Goal: Find specific page/section: Find specific page/section

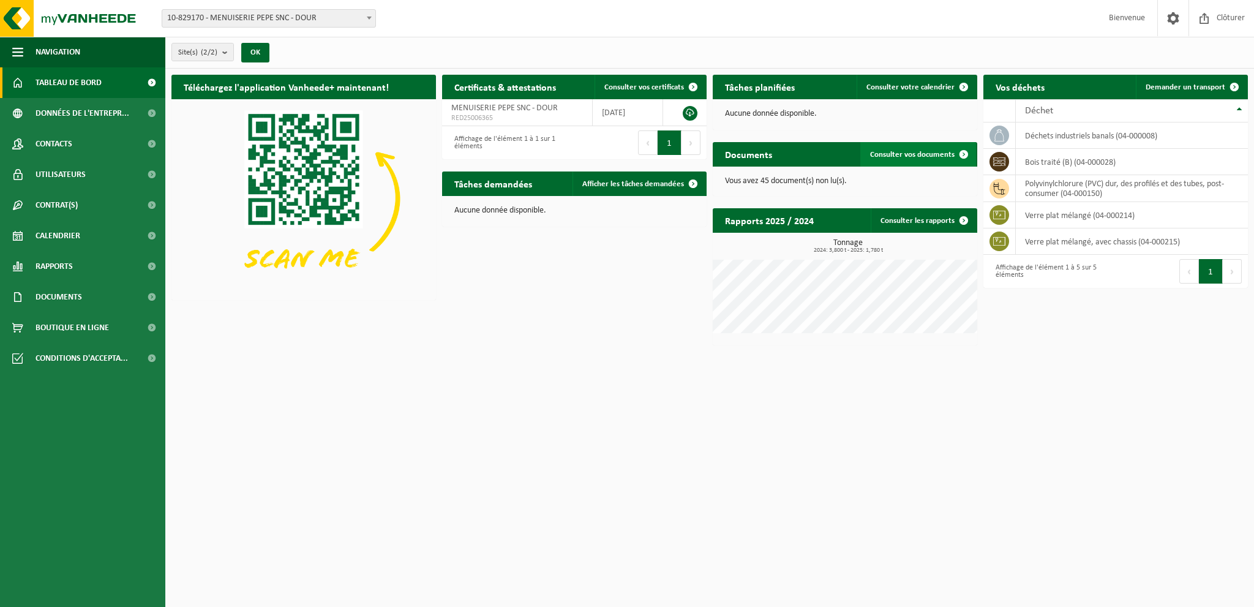
click at [961, 152] on span at bounding box center [963, 154] width 24 height 24
click at [324, 133] on img at bounding box center [303, 198] width 264 height 198
click at [754, 111] on p "Aucune donnée disponible." at bounding box center [845, 114] width 240 height 9
click at [683, 114] on link at bounding box center [690, 113] width 15 height 15
click at [631, 102] on td "[DATE]" at bounding box center [628, 112] width 70 height 27
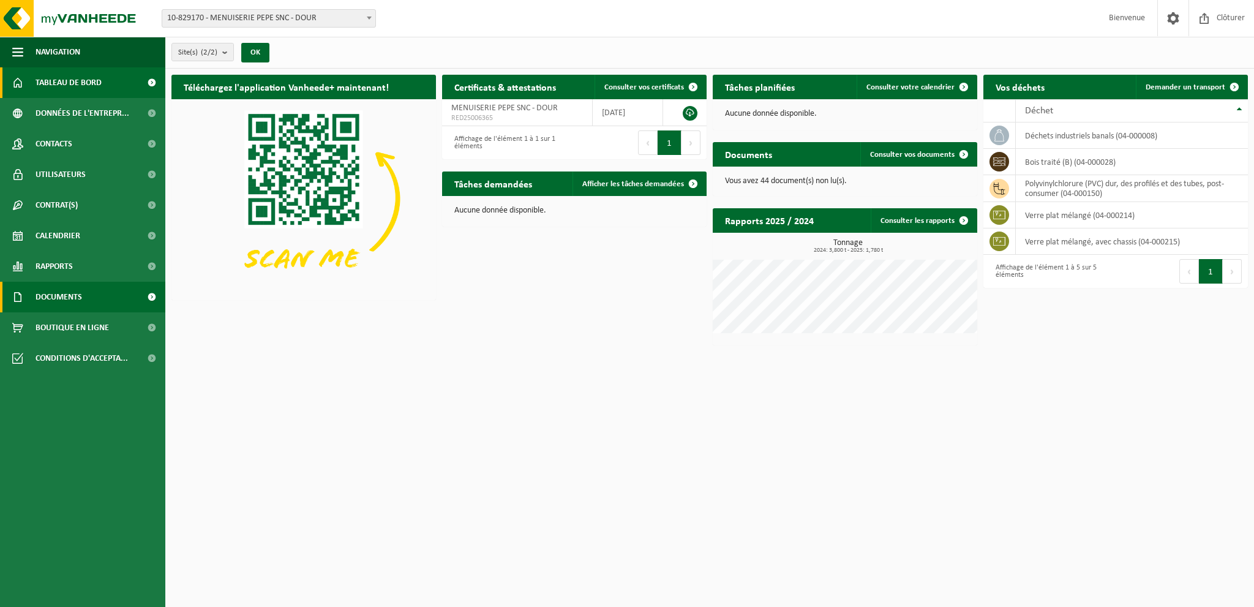
click at [64, 298] on span "Documents" at bounding box center [59, 297] width 47 height 31
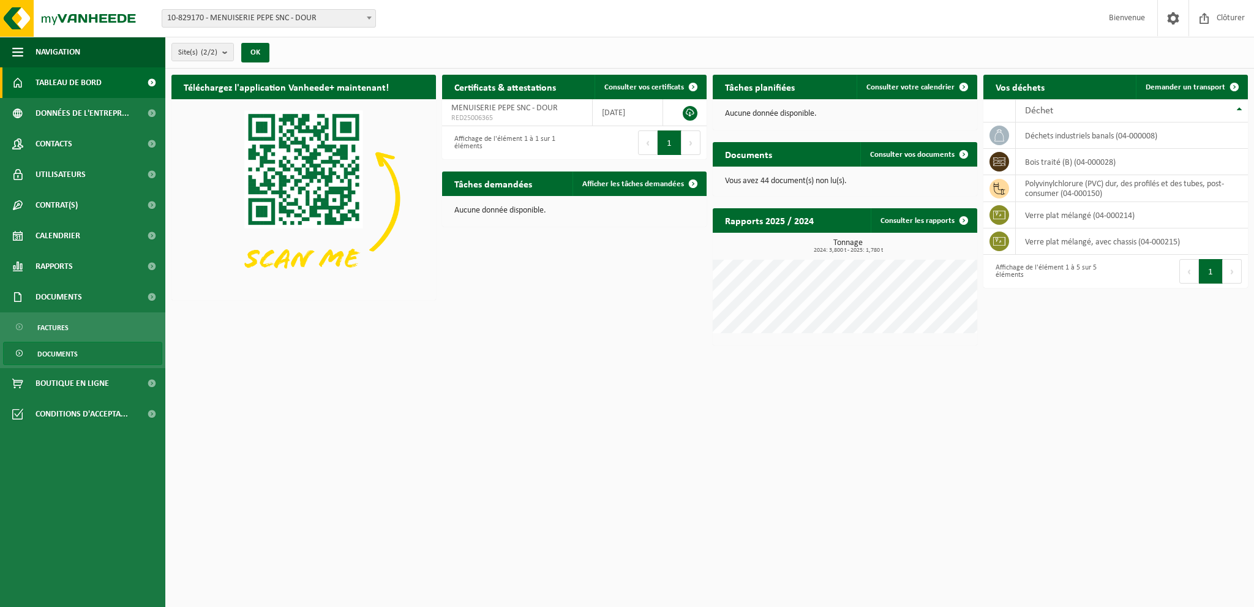
click at [68, 345] on span "Documents" at bounding box center [57, 353] width 40 height 23
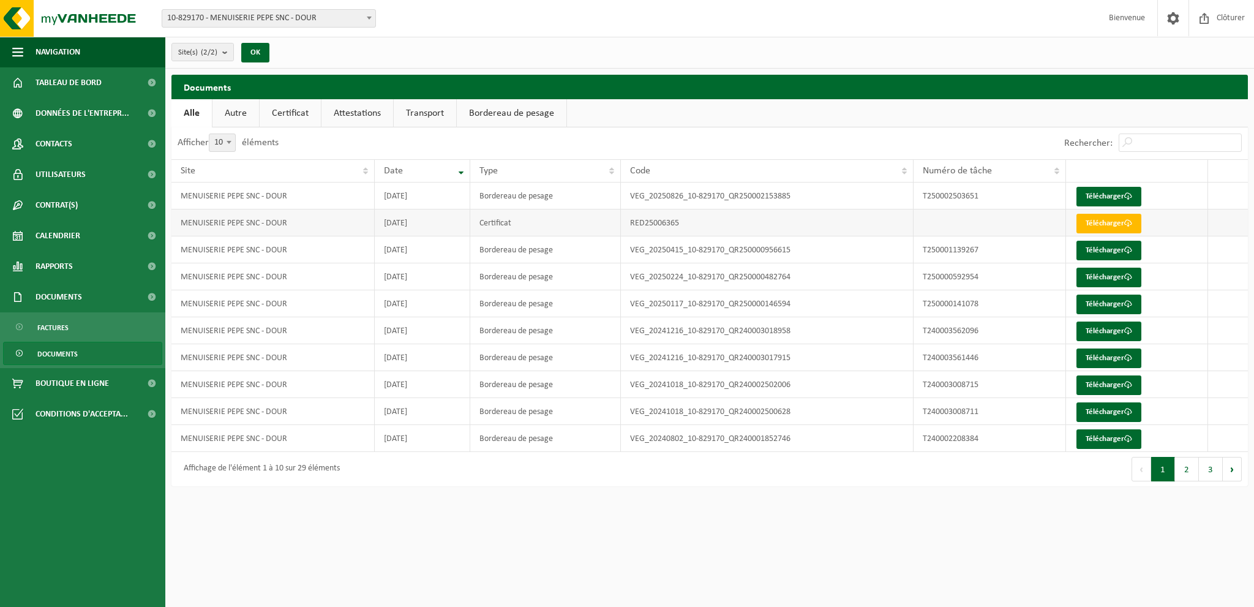
click at [643, 225] on td "RED25006365" at bounding box center [767, 222] width 293 height 27
click at [462, 216] on td "2025-07-10" at bounding box center [423, 222] width 96 height 27
click at [409, 217] on td "2025-07-10" at bounding box center [423, 222] width 96 height 27
click at [246, 116] on link "Autre" at bounding box center [235, 113] width 47 height 28
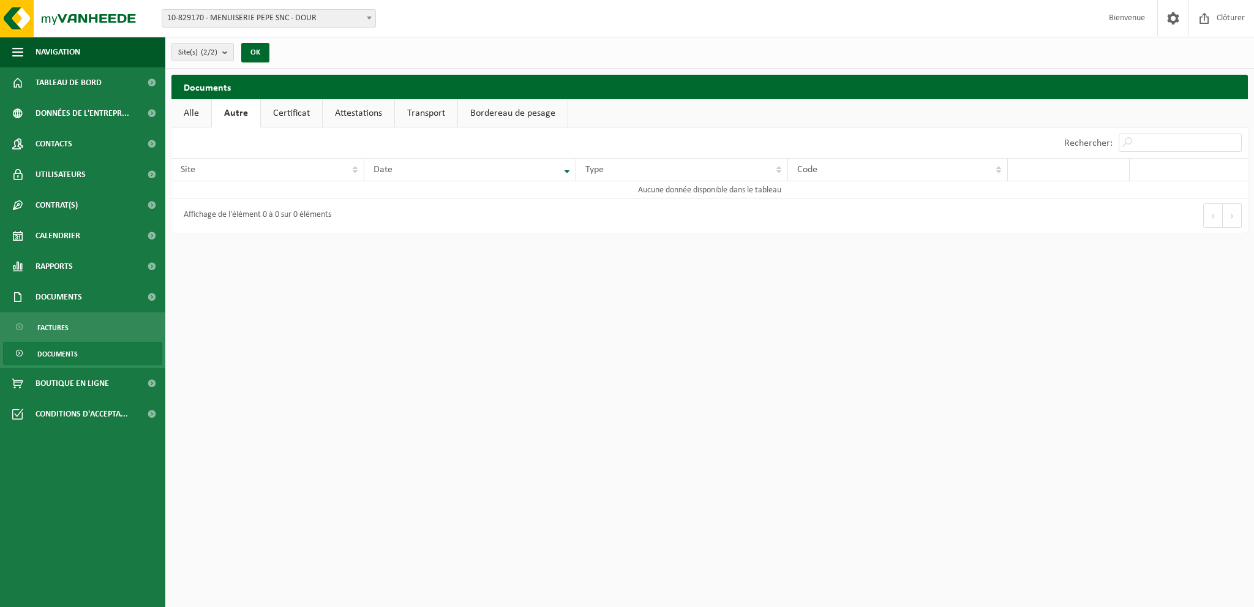
click at [283, 113] on link "Certificat" at bounding box center [291, 113] width 61 height 28
click at [826, 198] on td "RED25006365" at bounding box center [869, 194] width 176 height 27
click at [348, 107] on link "Attestations" at bounding box center [357, 113] width 72 height 28
click at [418, 111] on link "Transport" at bounding box center [427, 113] width 62 height 28
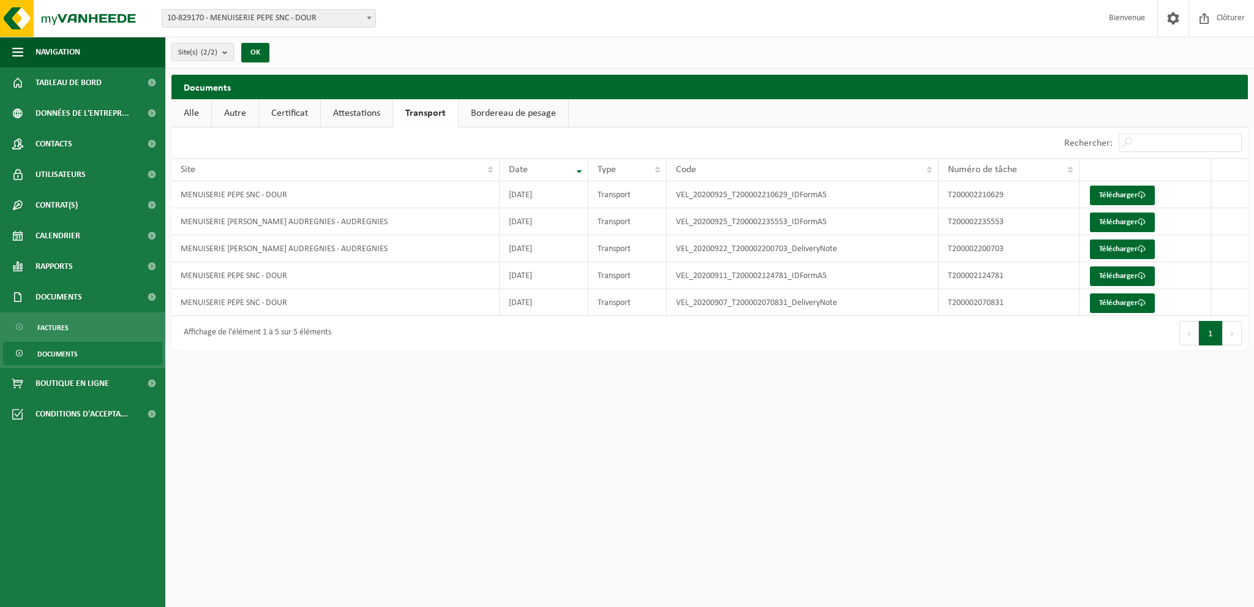
click at [514, 104] on link "Bordereau de pesage" at bounding box center [514, 113] width 110 height 28
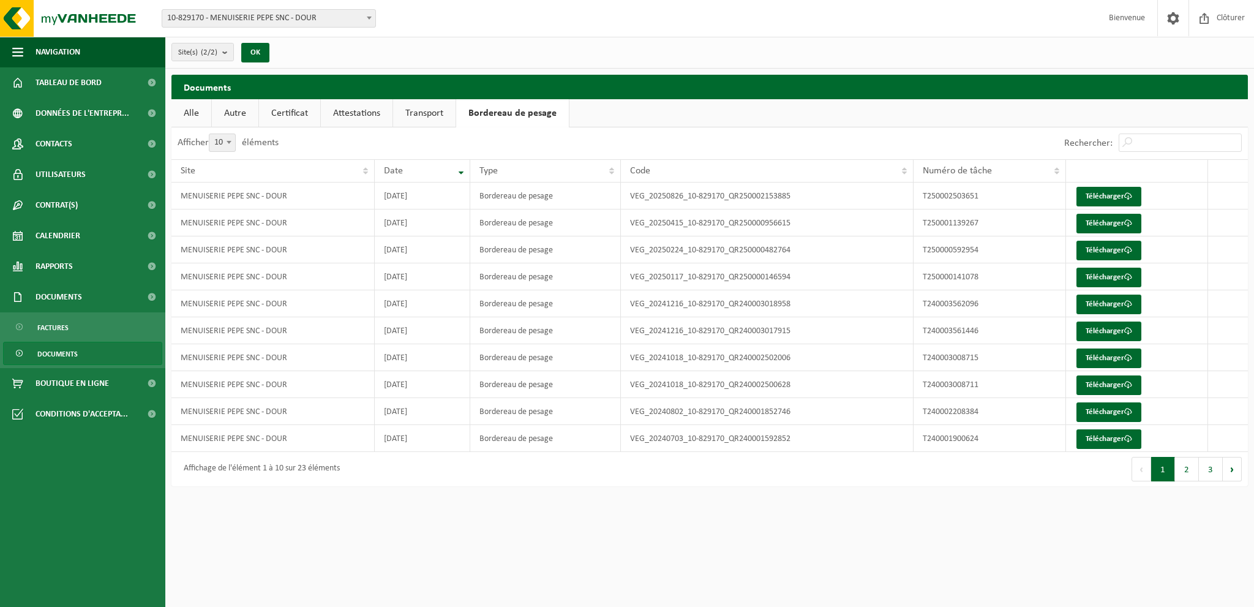
click at [353, 110] on link "Attestations" at bounding box center [357, 113] width 72 height 28
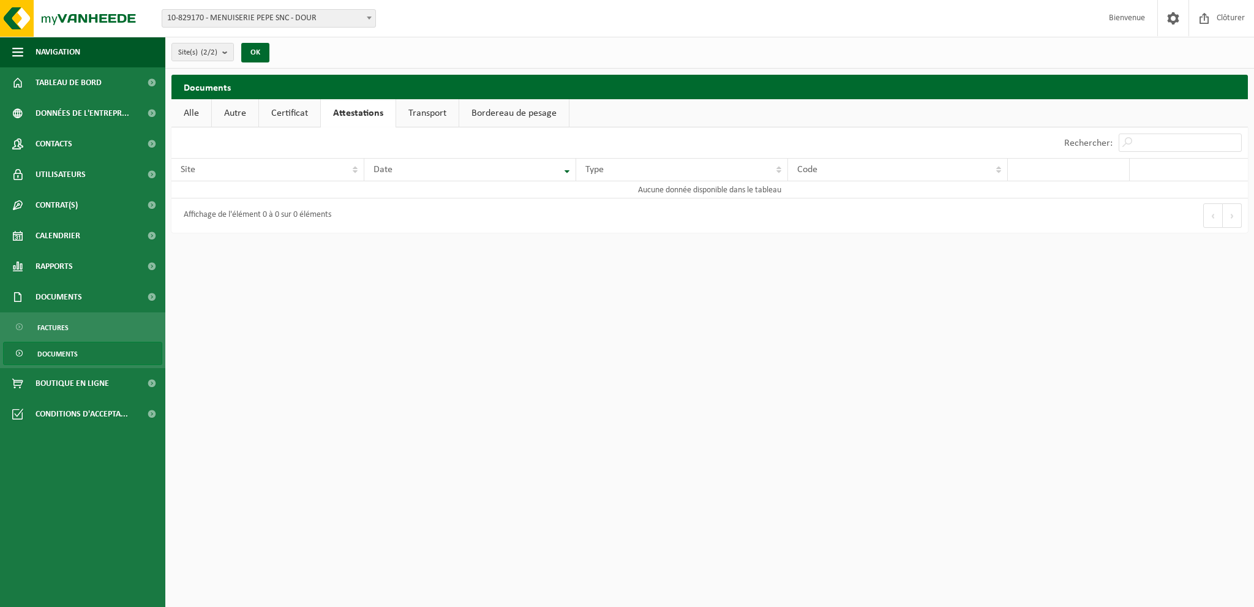
click at [305, 114] on link "Certificat" at bounding box center [289, 113] width 61 height 28
click at [263, 119] on link "Certificat" at bounding box center [290, 113] width 62 height 28
click at [198, 116] on link "Alle" at bounding box center [191, 113] width 40 height 28
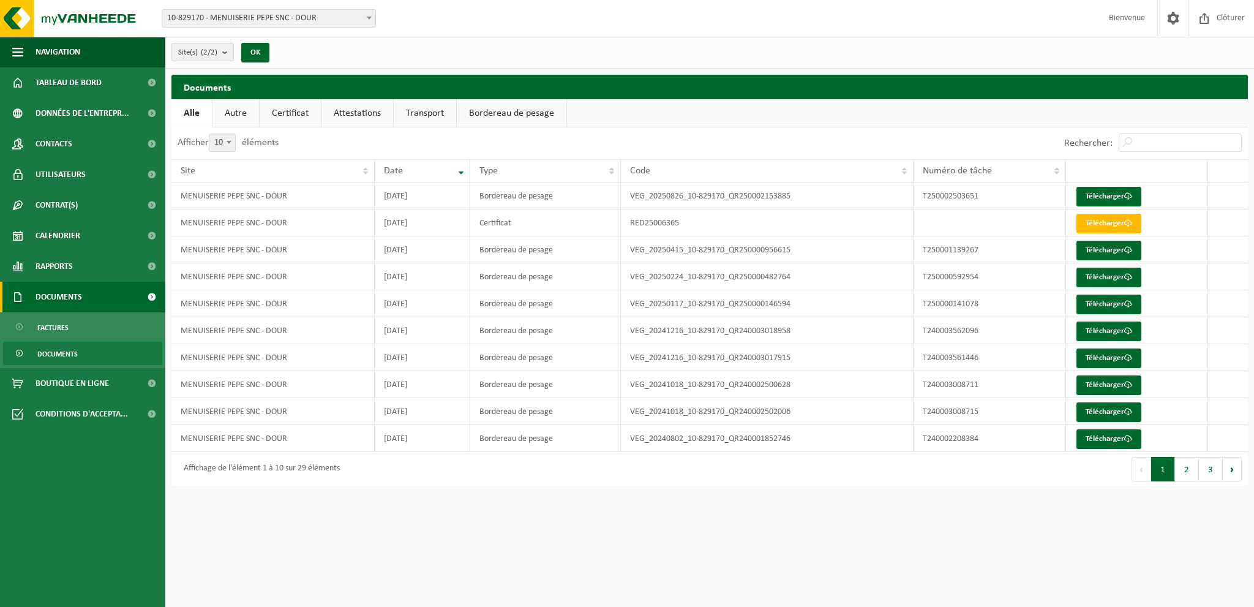
click at [45, 288] on span "Documents" at bounding box center [59, 297] width 47 height 31
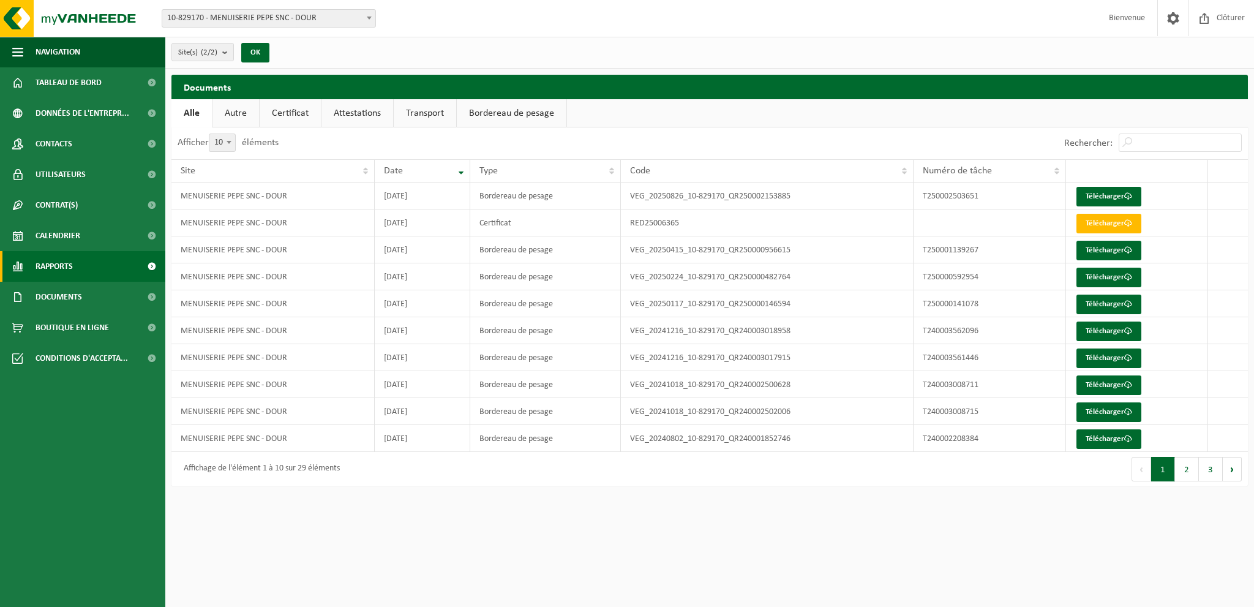
click at [53, 267] on span "Rapports" at bounding box center [54, 266] width 37 height 31
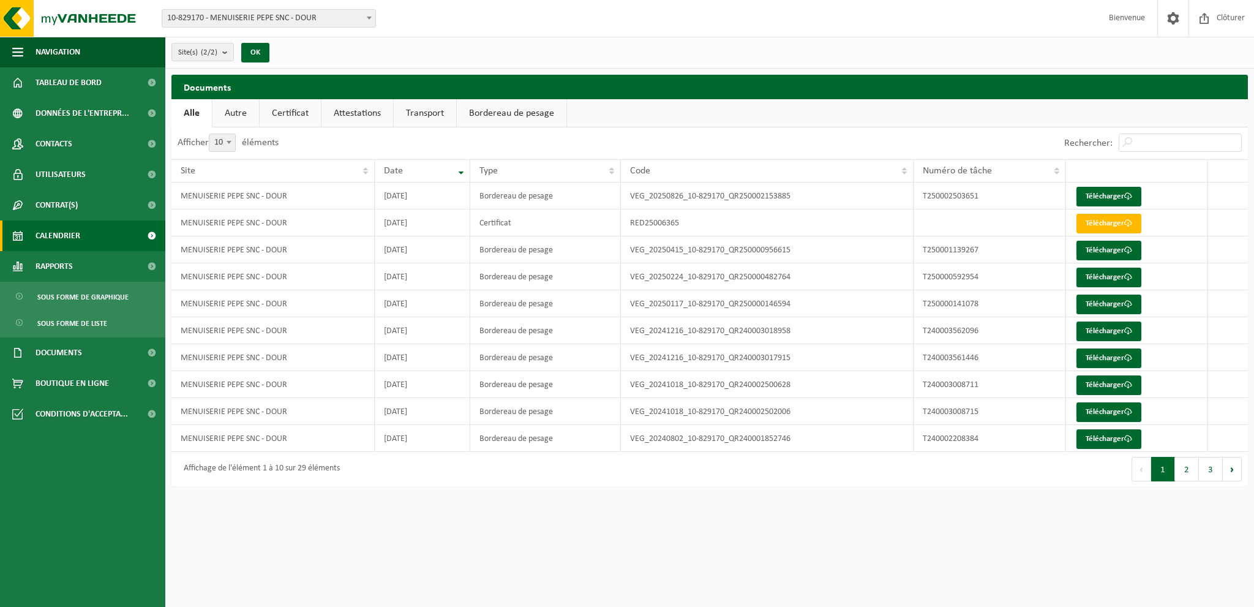
click at [61, 230] on span "Calendrier" at bounding box center [58, 235] width 45 height 31
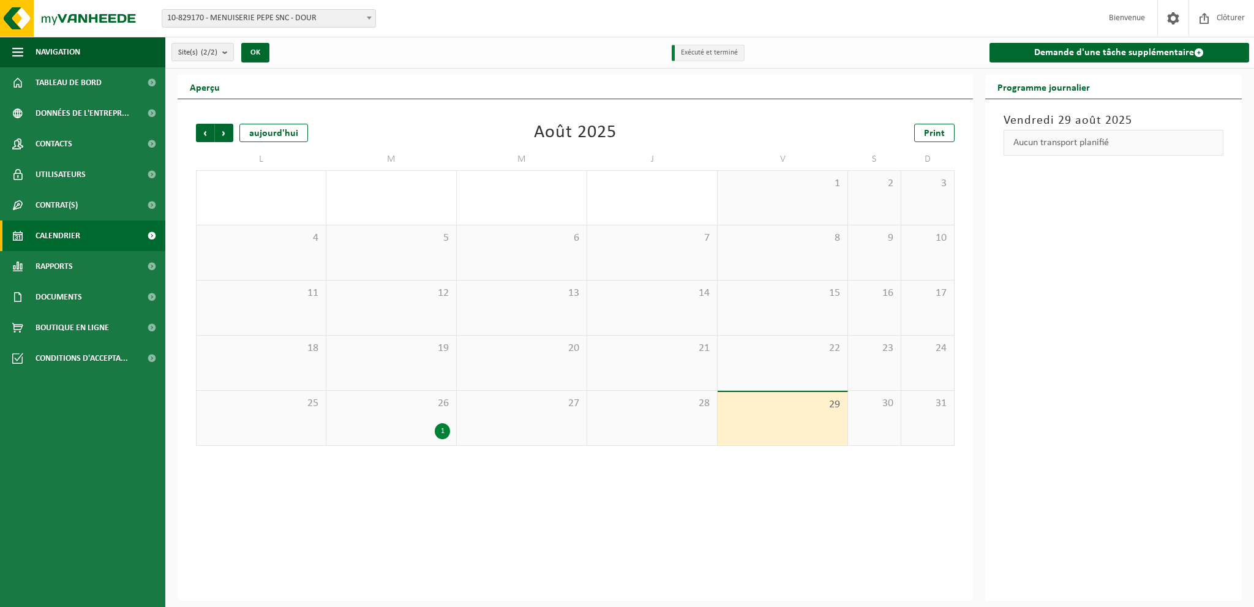
click at [69, 201] on span "Contrat(s)" at bounding box center [57, 205] width 42 height 31
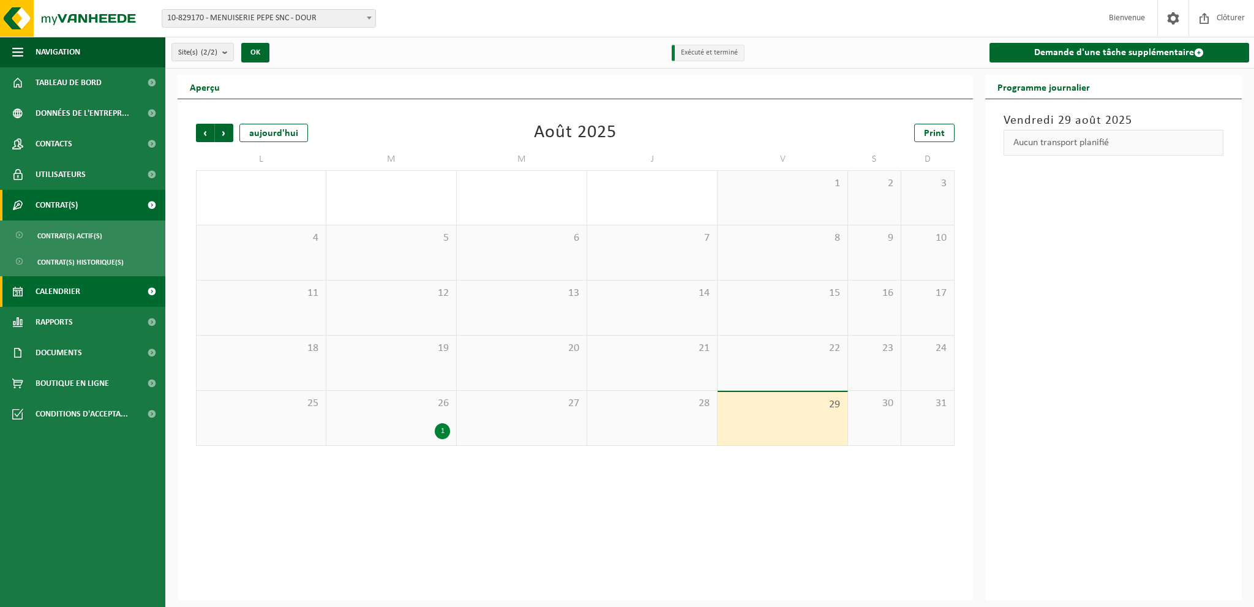
click at [65, 196] on span "Contrat(s)" at bounding box center [57, 205] width 42 height 31
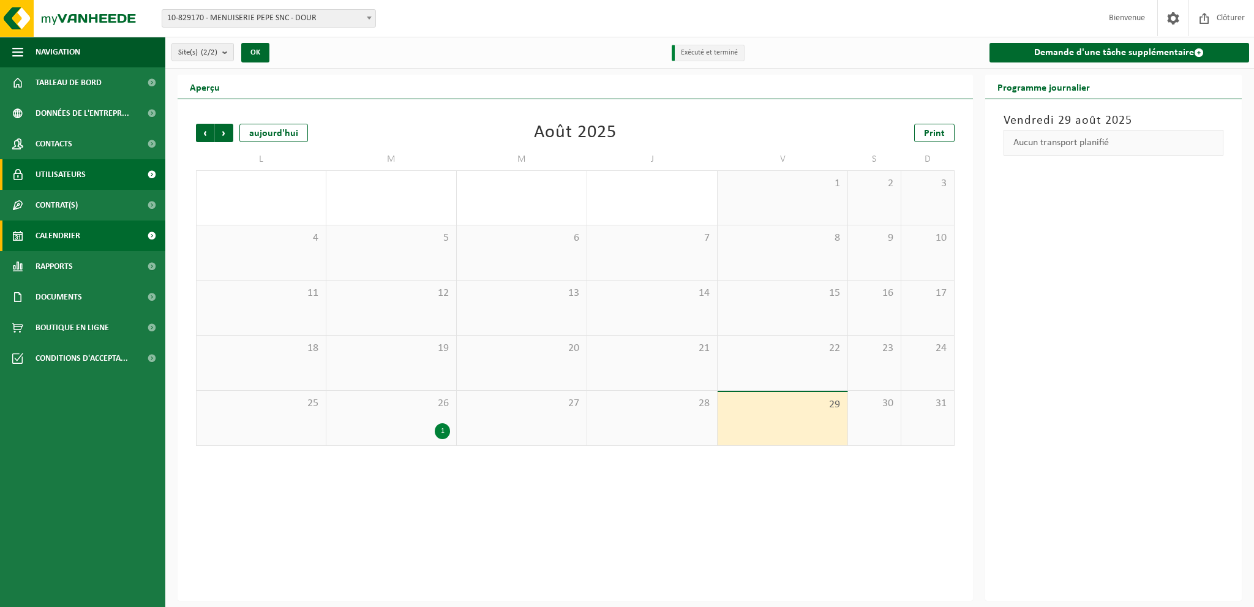
click at [71, 174] on span "Utilisateurs" at bounding box center [61, 174] width 50 height 31
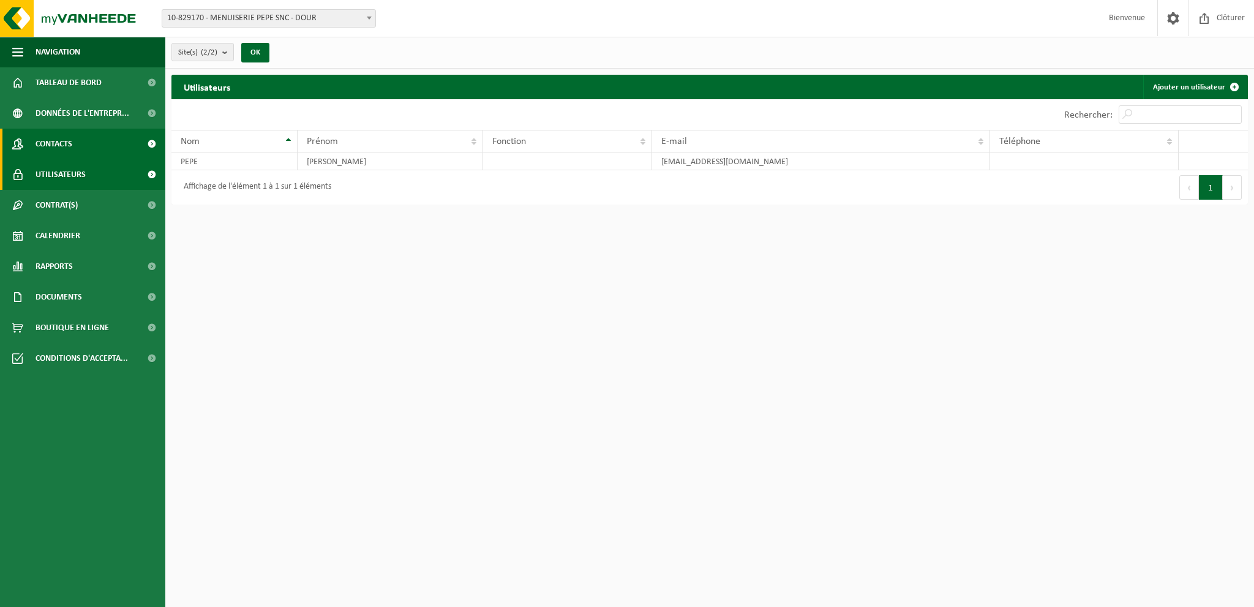
click at [86, 146] on link "Contacts" at bounding box center [82, 144] width 165 height 31
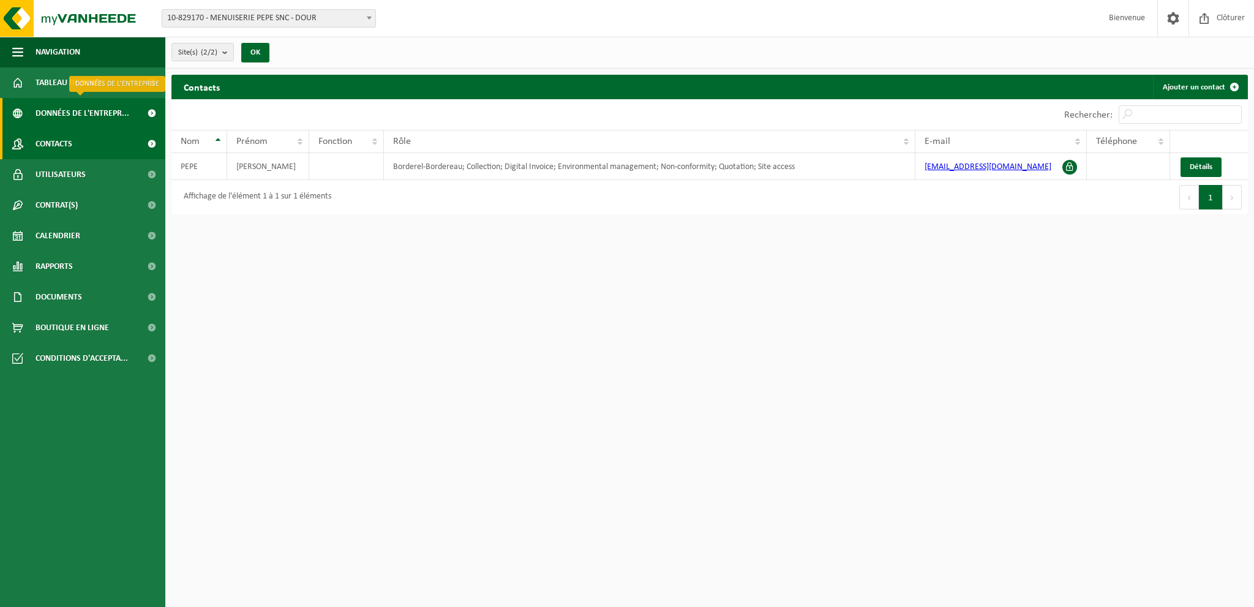
click at [84, 110] on span "Données de l'entrepr..." at bounding box center [83, 113] width 94 height 31
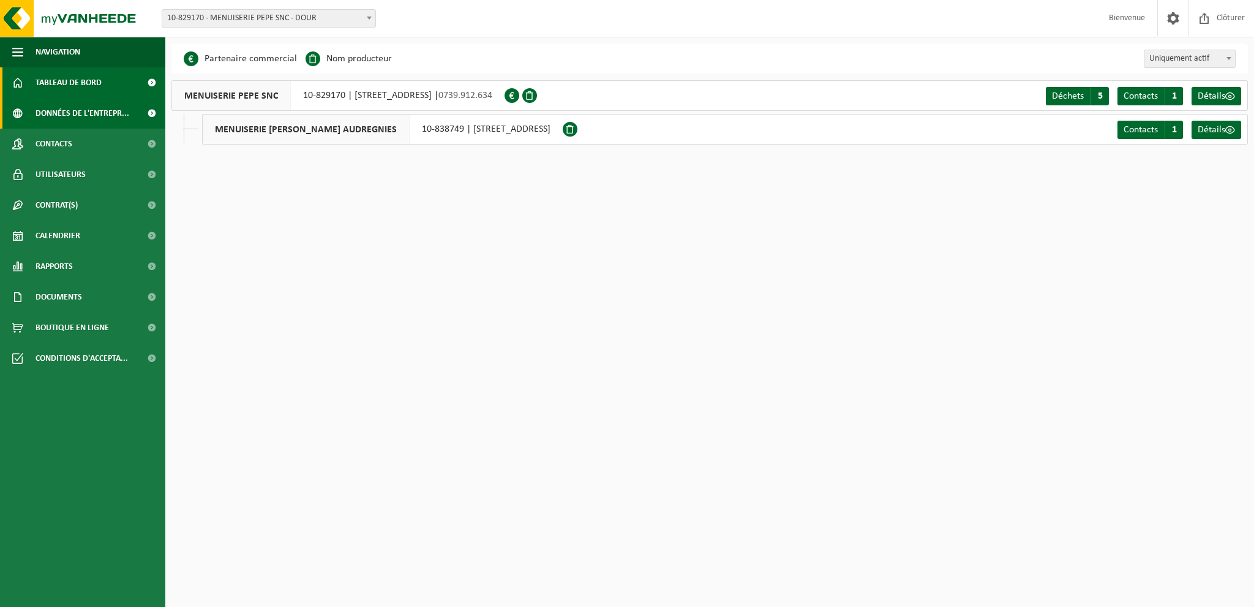
click at [93, 91] on span "Tableau de bord" at bounding box center [69, 82] width 66 height 31
